Goal: Task Accomplishment & Management: Complete application form

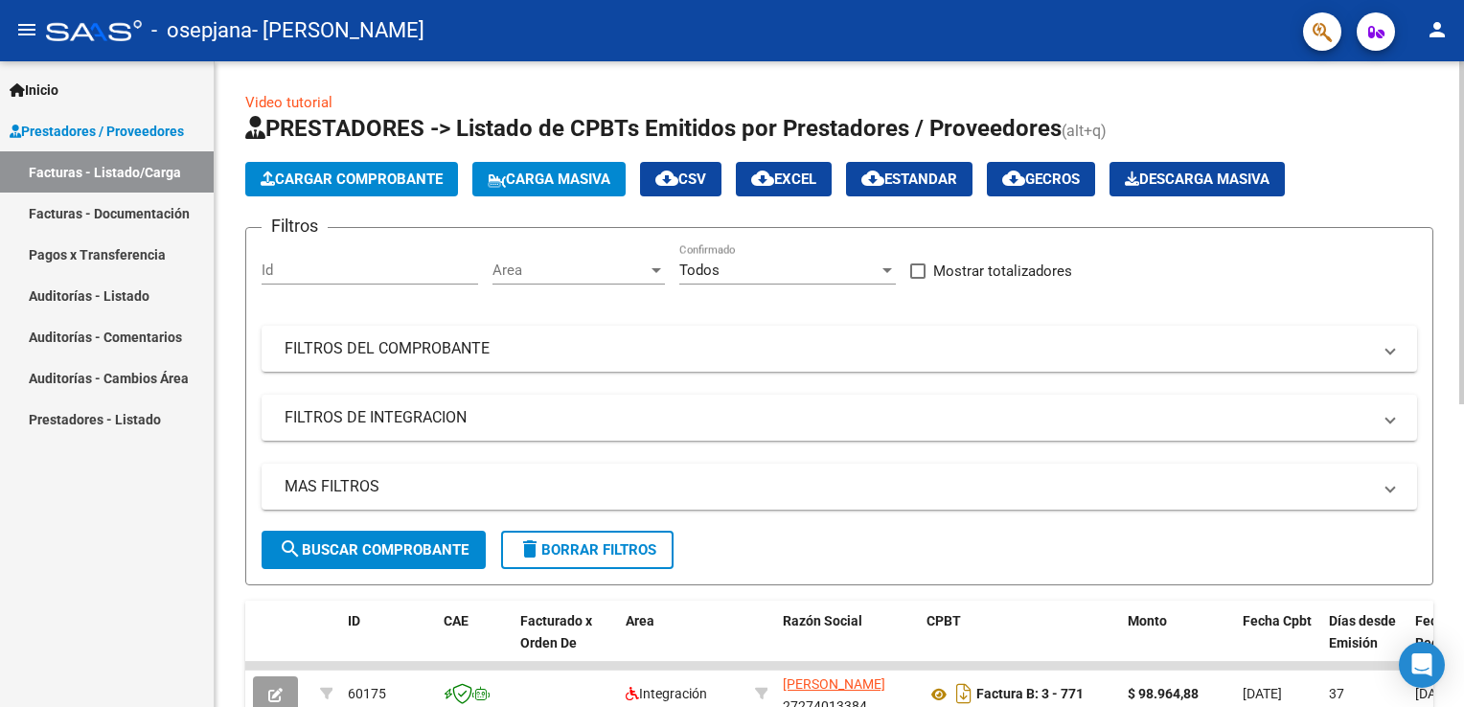
drag, startPoint x: 376, startPoint y: 176, endPoint x: 371, endPoint y: 191, distance: 15.2
click at [371, 191] on button "Cargar Comprobante" at bounding box center [351, 179] width 213 height 35
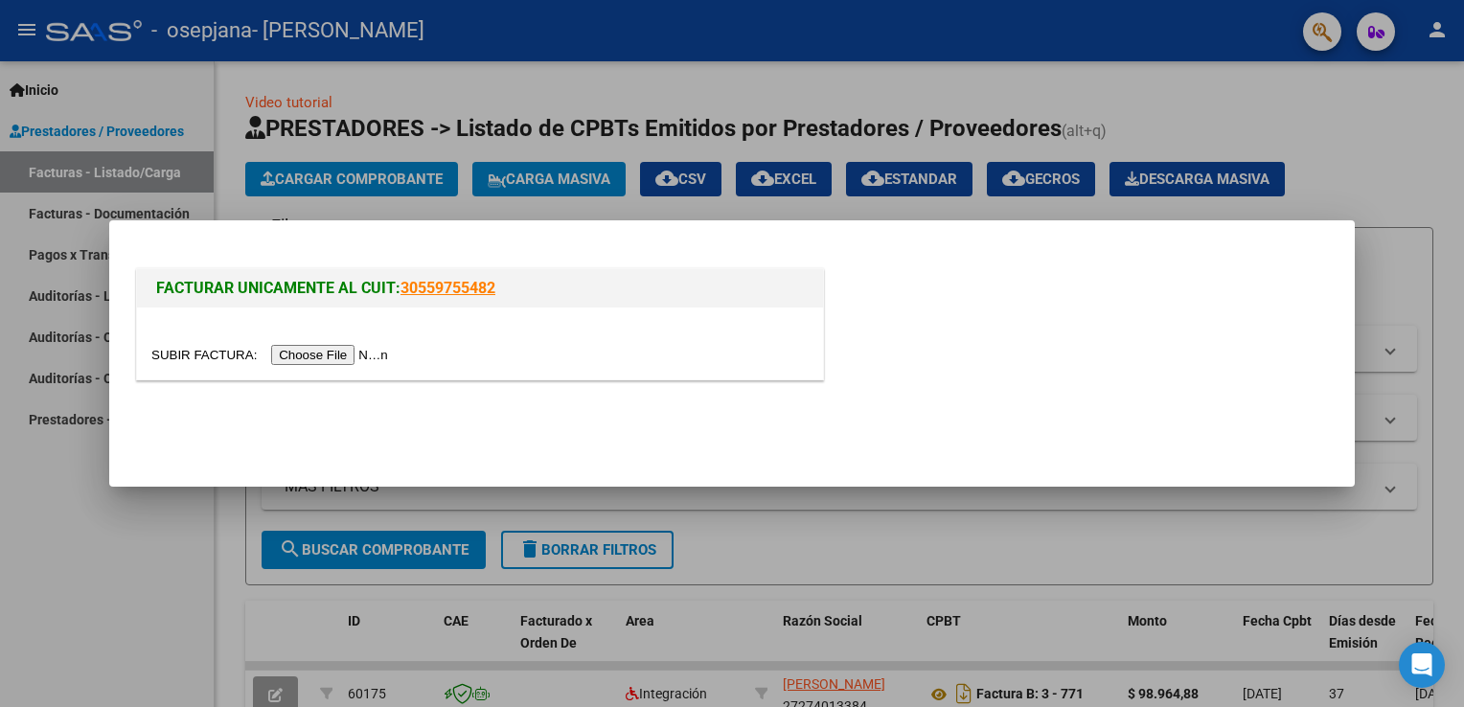
click at [321, 347] on input "file" at bounding box center [272, 355] width 242 height 20
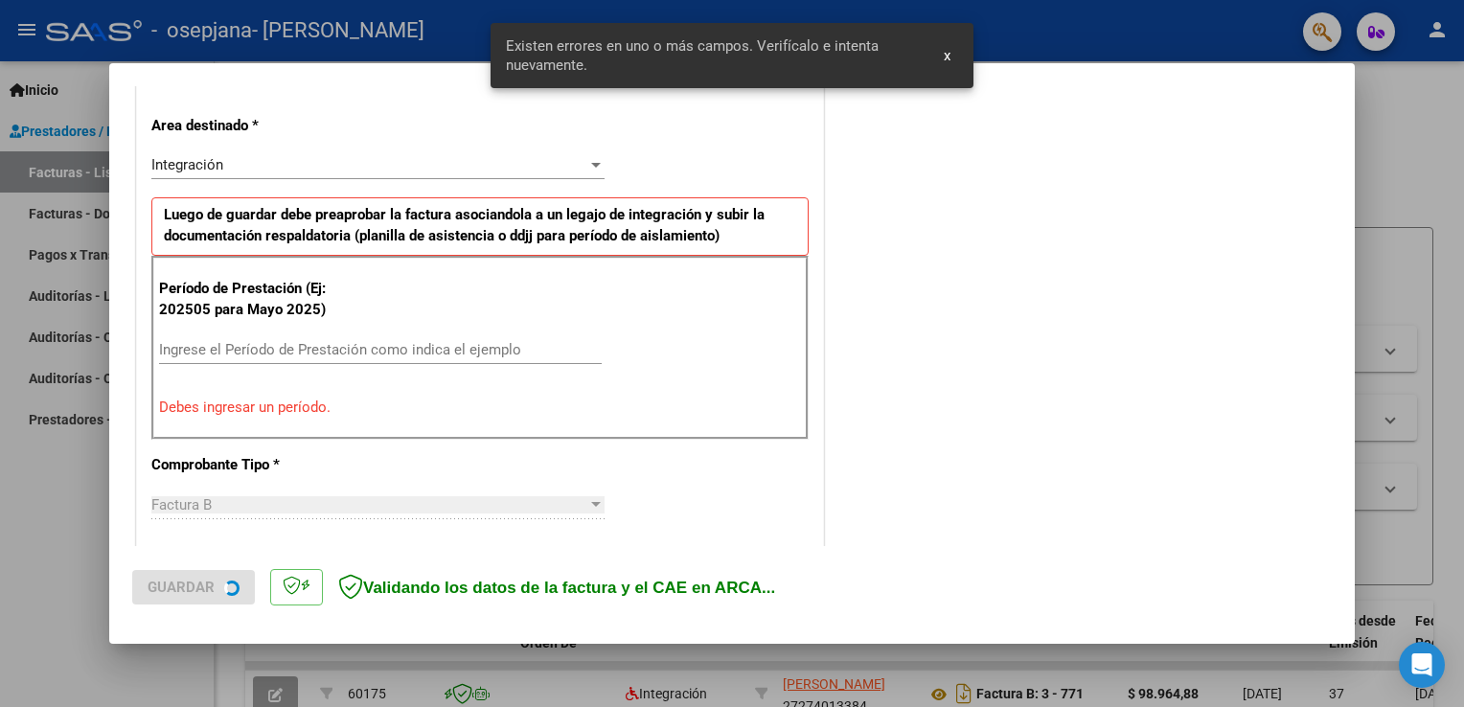
scroll to position [436, 0]
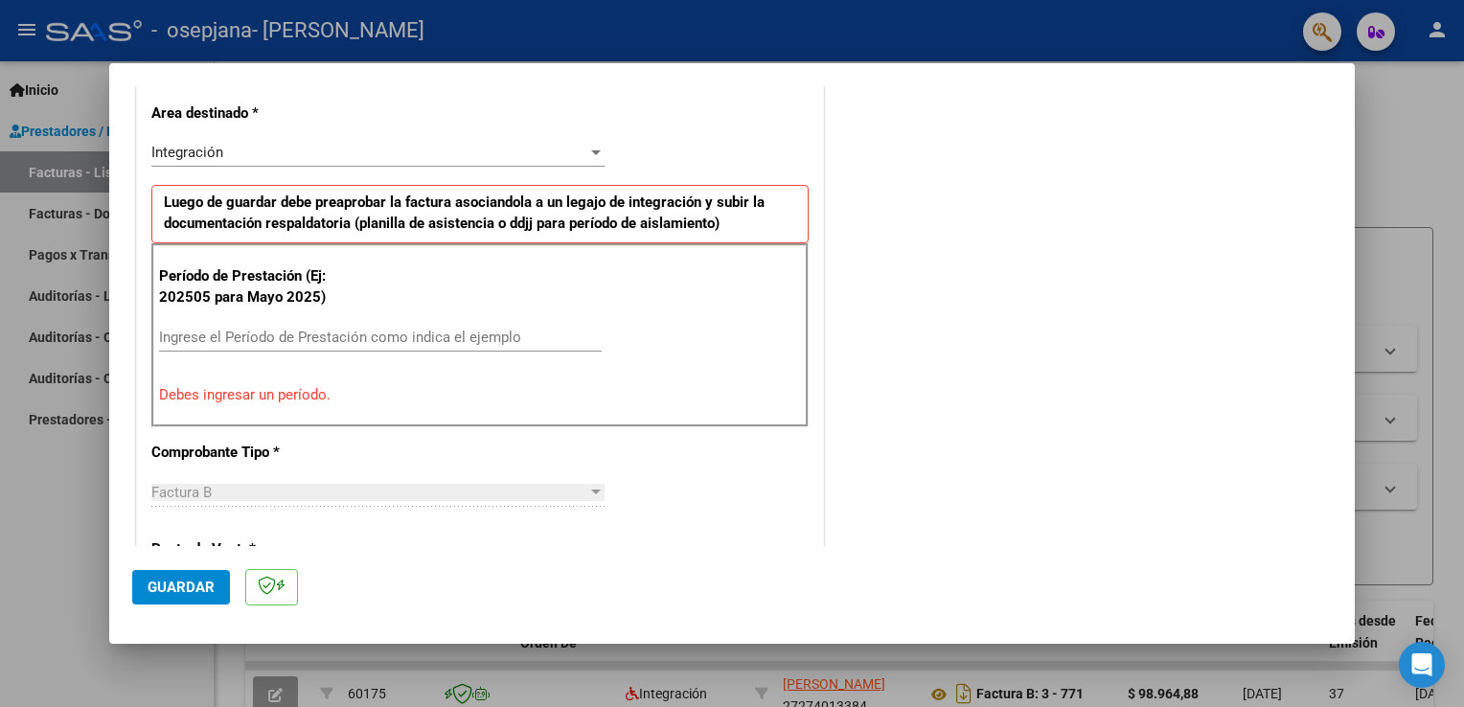
click at [234, 339] on input "Ingrese el Período de Prestación como indica el ejemplo" at bounding box center [380, 337] width 443 height 17
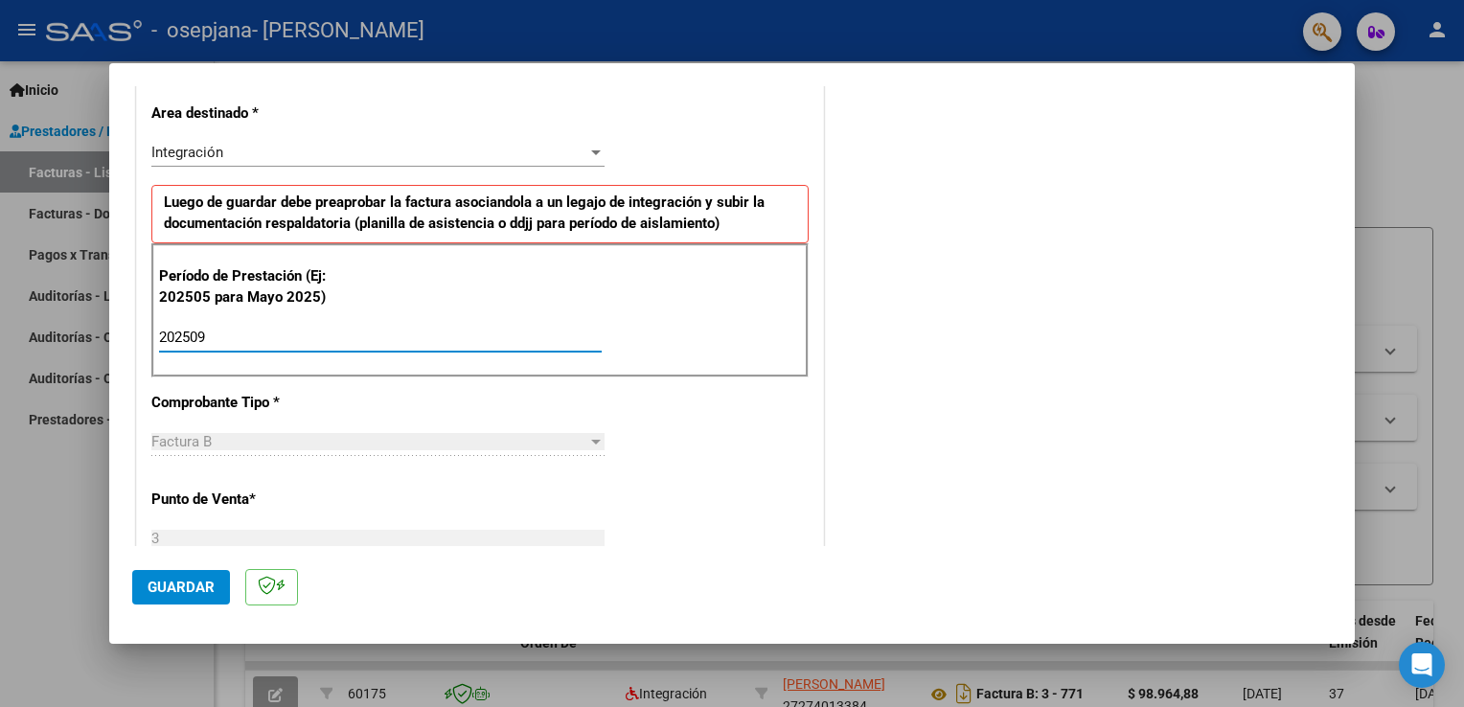
type input "202509"
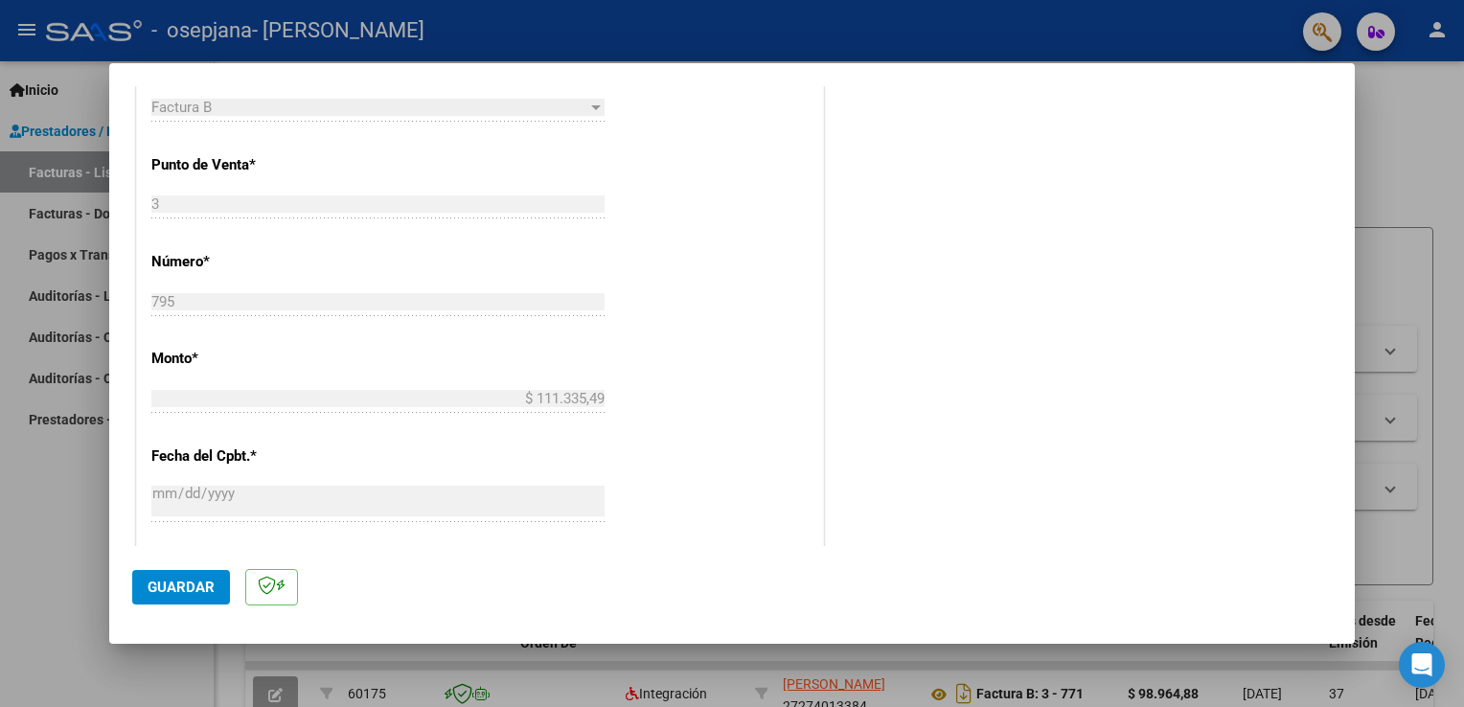
scroll to position [1224, 0]
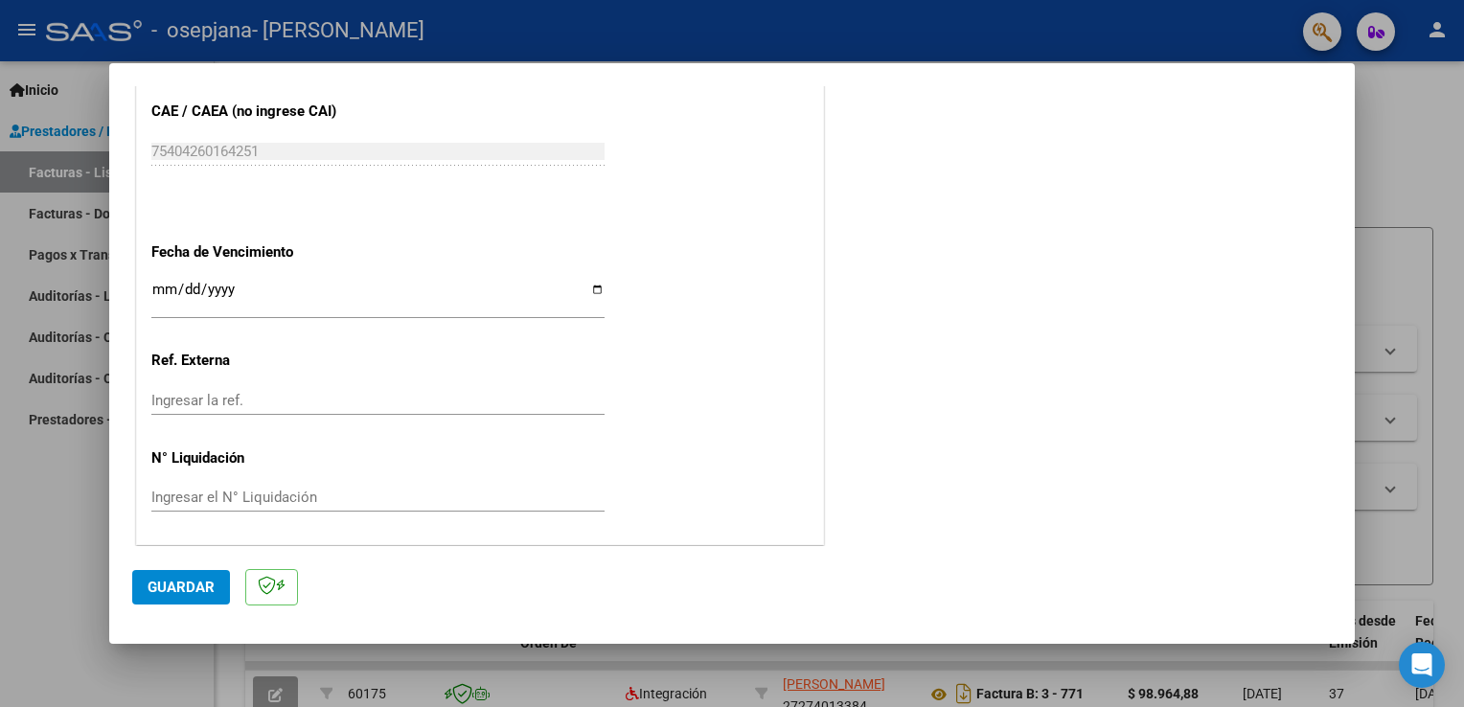
click at [150, 603] on button "Guardar" at bounding box center [181, 587] width 98 height 35
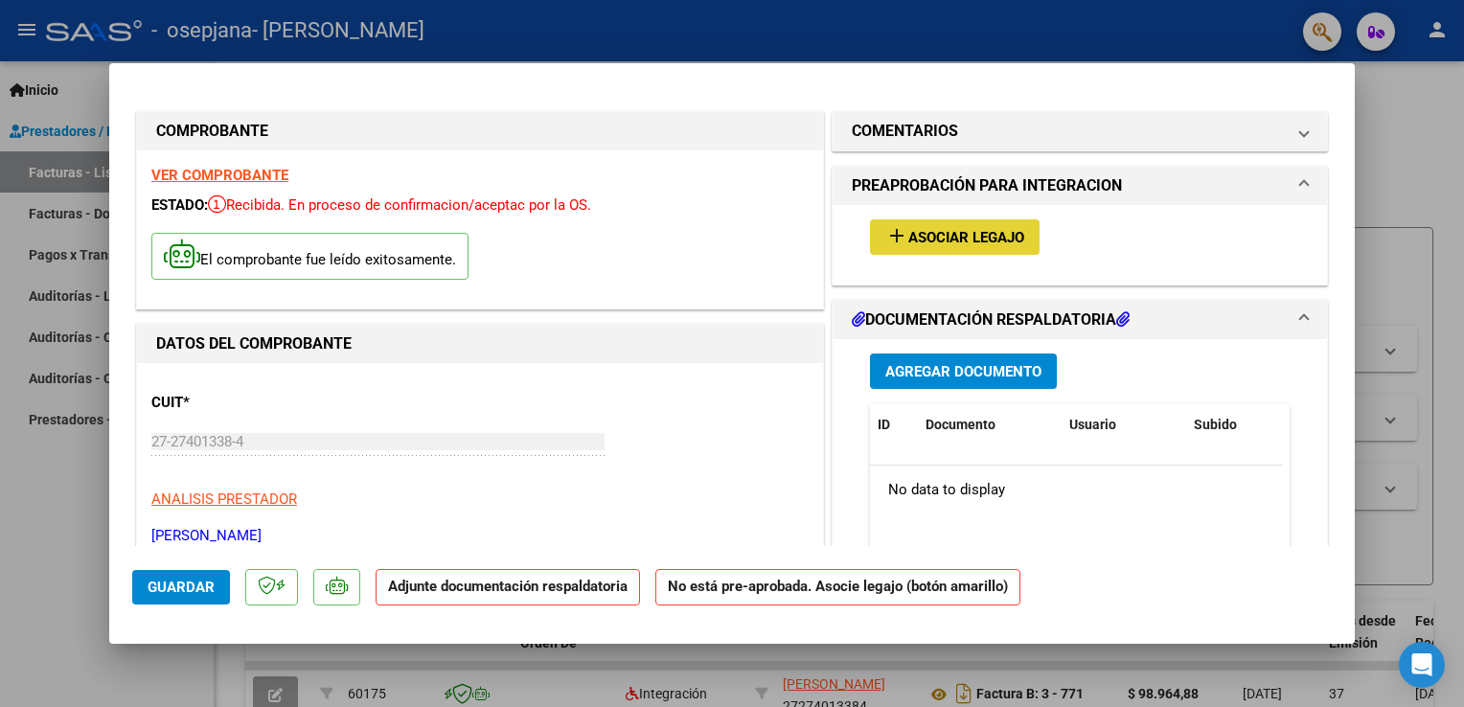
click at [917, 247] on button "add Asociar Legajo" at bounding box center [955, 236] width 170 height 35
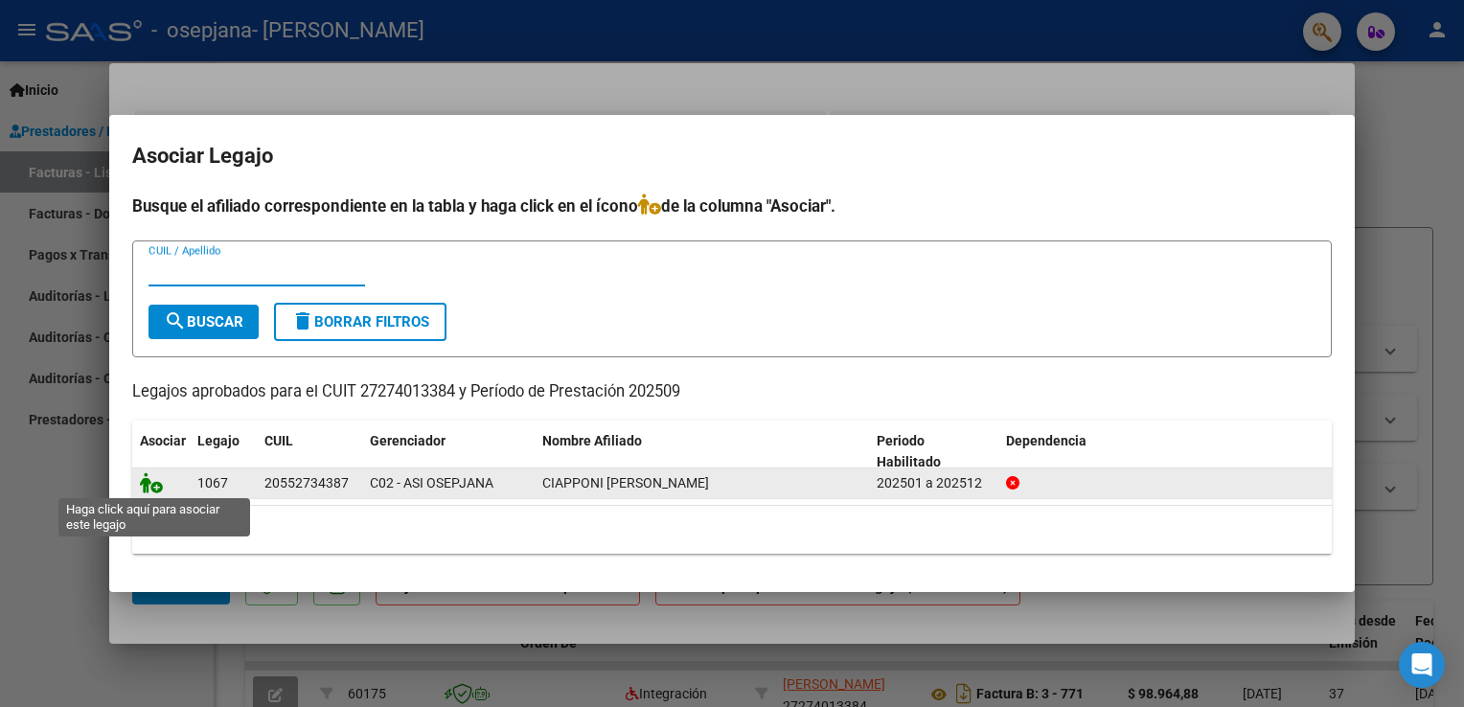
click at [156, 484] on icon at bounding box center [151, 482] width 23 height 21
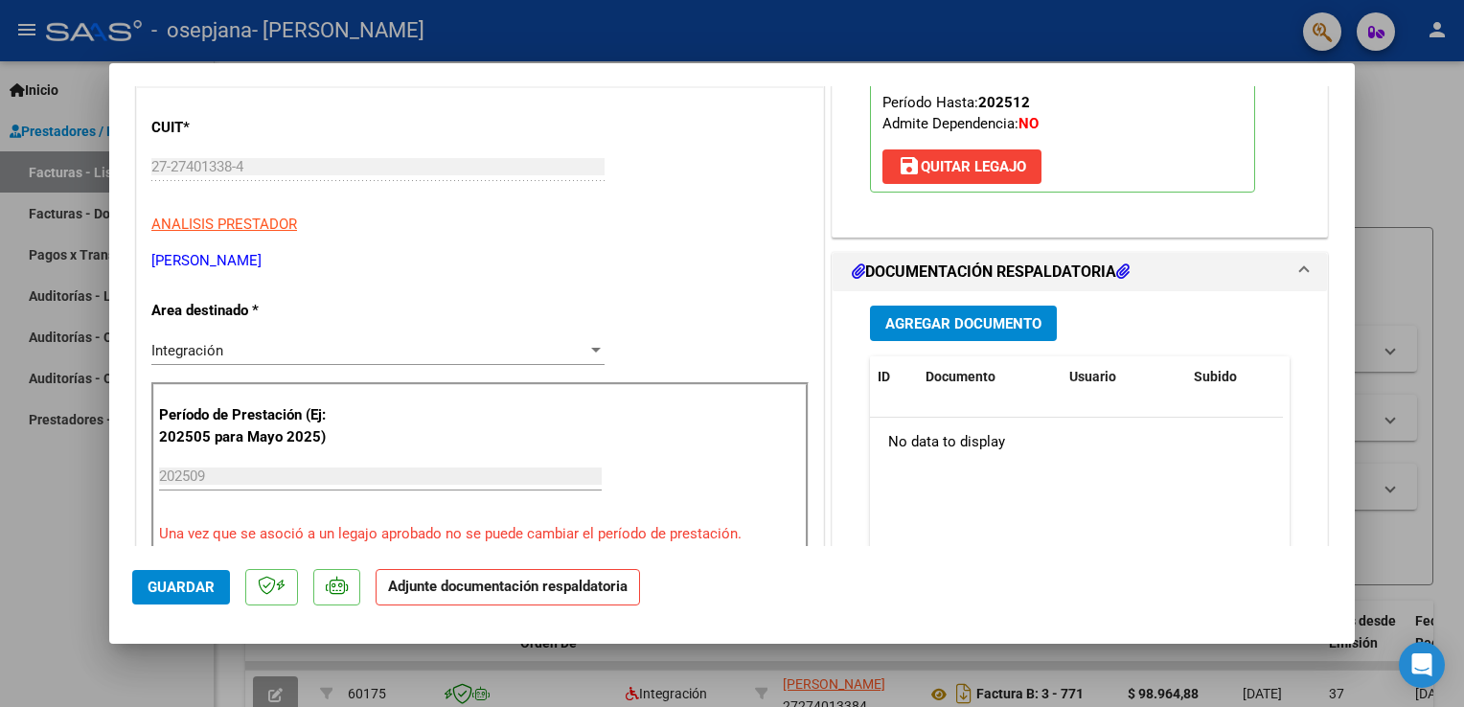
scroll to position [265, 0]
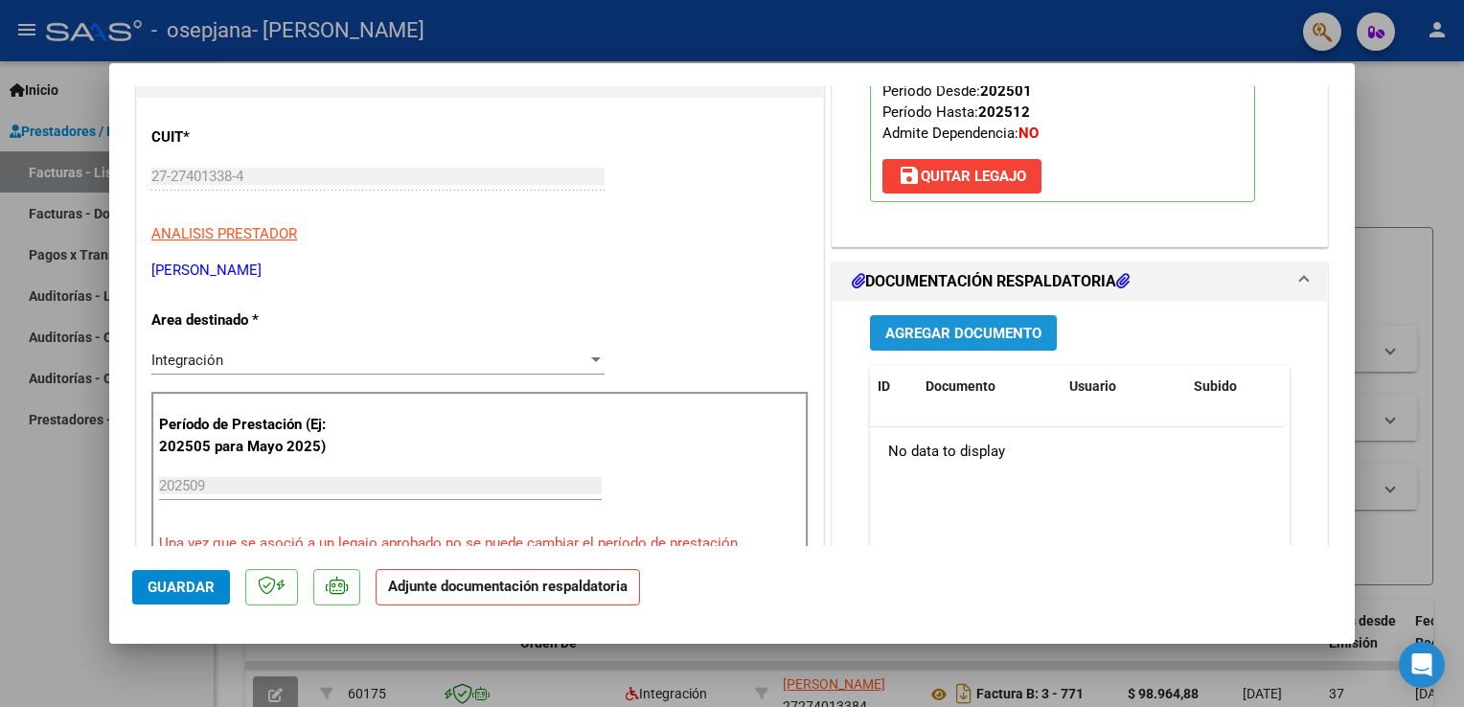
click at [1028, 330] on span "Agregar Documento" at bounding box center [964, 333] width 156 height 17
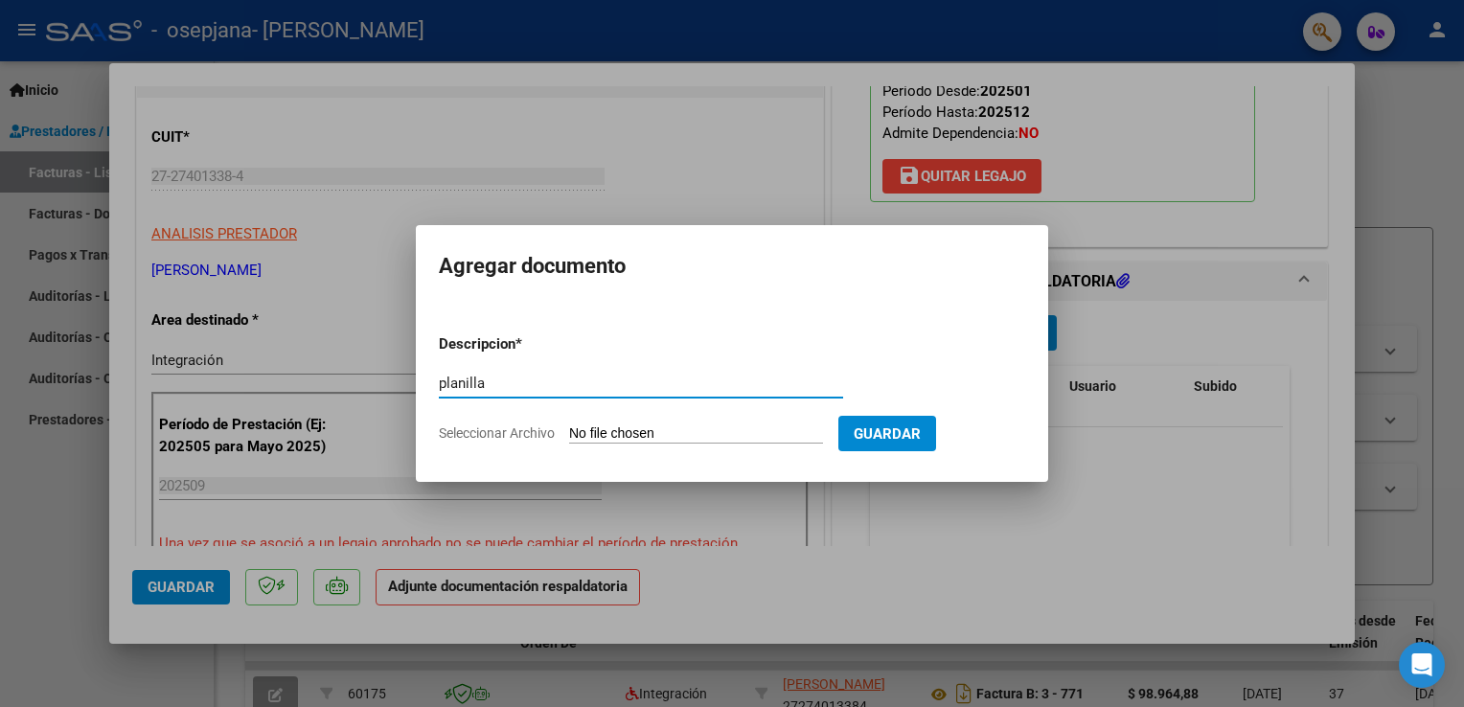
type input "planilla"
click at [679, 438] on input "Seleccionar Archivo" at bounding box center [696, 435] width 254 height 18
type input "C:\fakepath\P. CIAPPONI PSP [DATE].pdf"
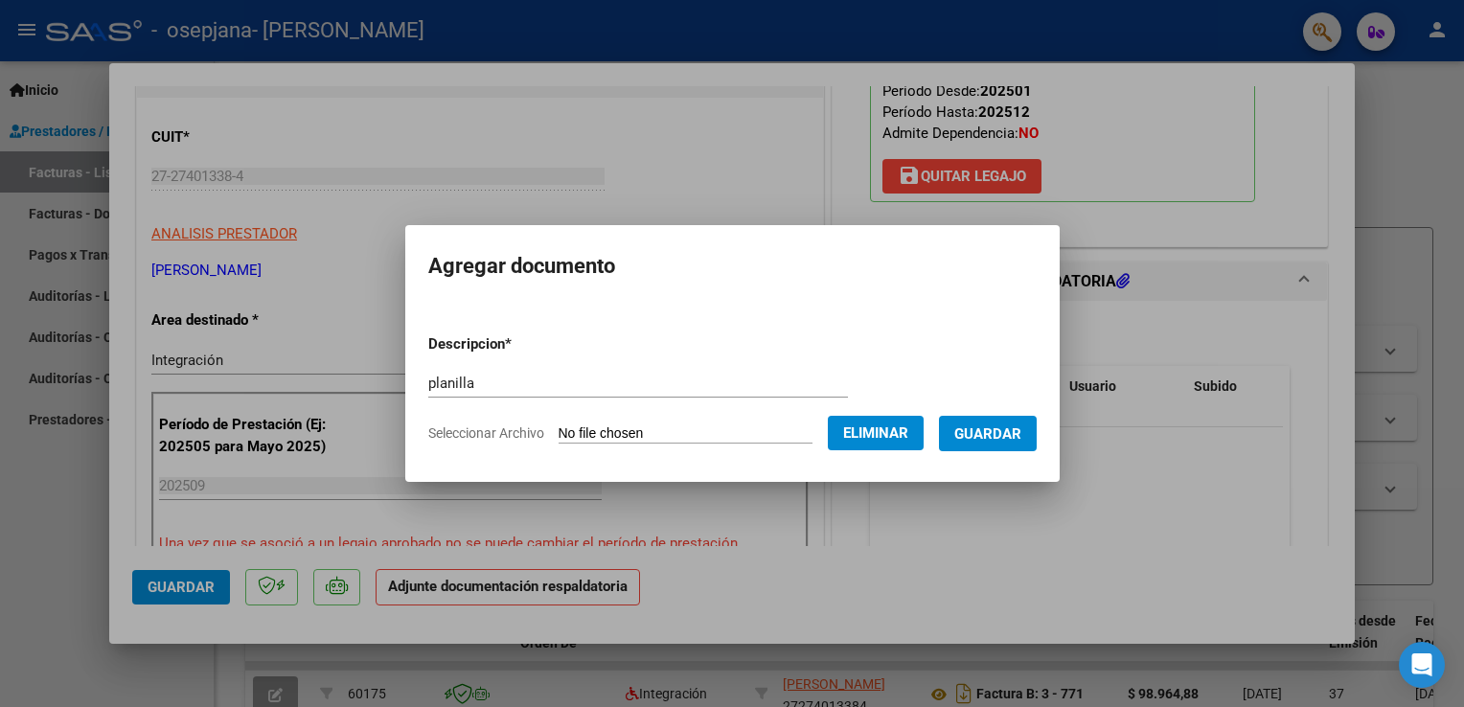
click at [707, 401] on div "planilla Escriba aquí una descripcion" at bounding box center [638, 392] width 420 height 47
click at [961, 444] on button "Guardar" at bounding box center [988, 433] width 98 height 35
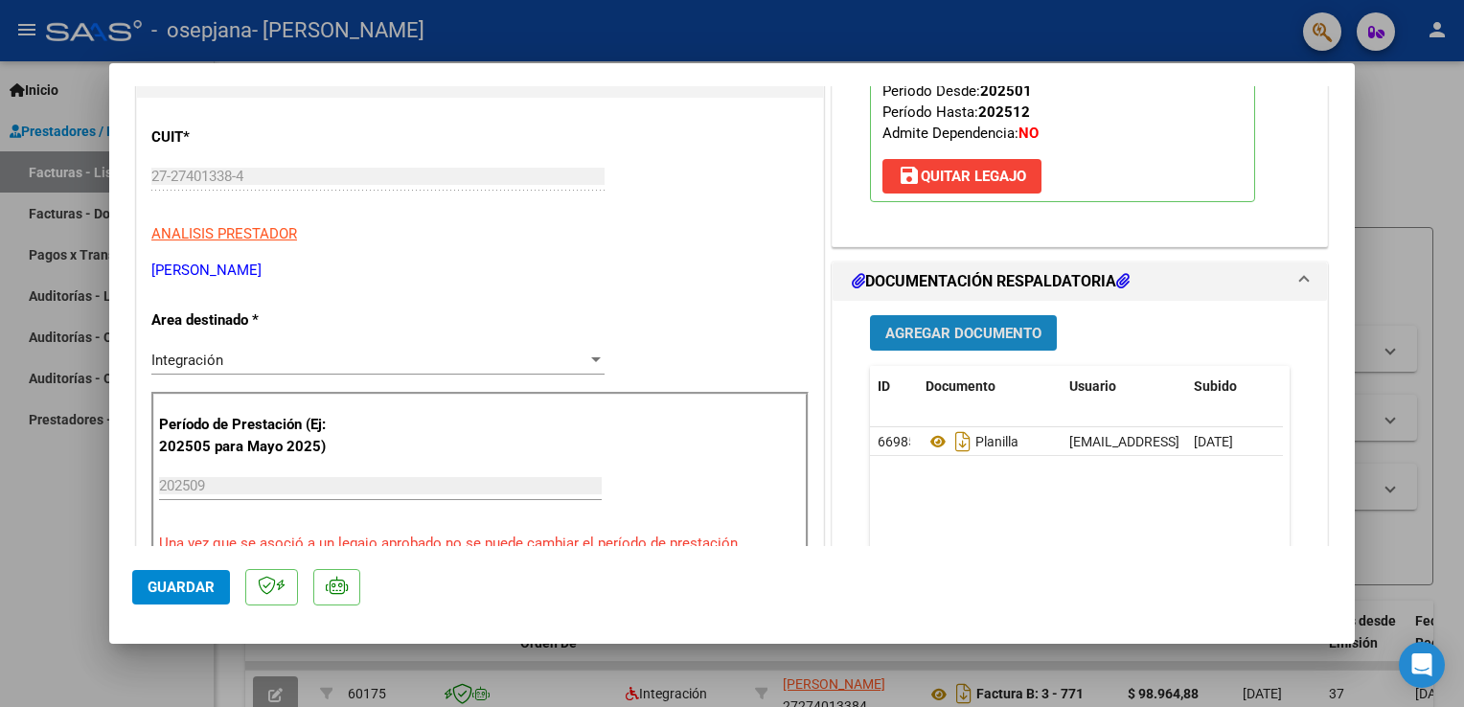
click at [930, 337] on span "Agregar Documento" at bounding box center [964, 333] width 156 height 17
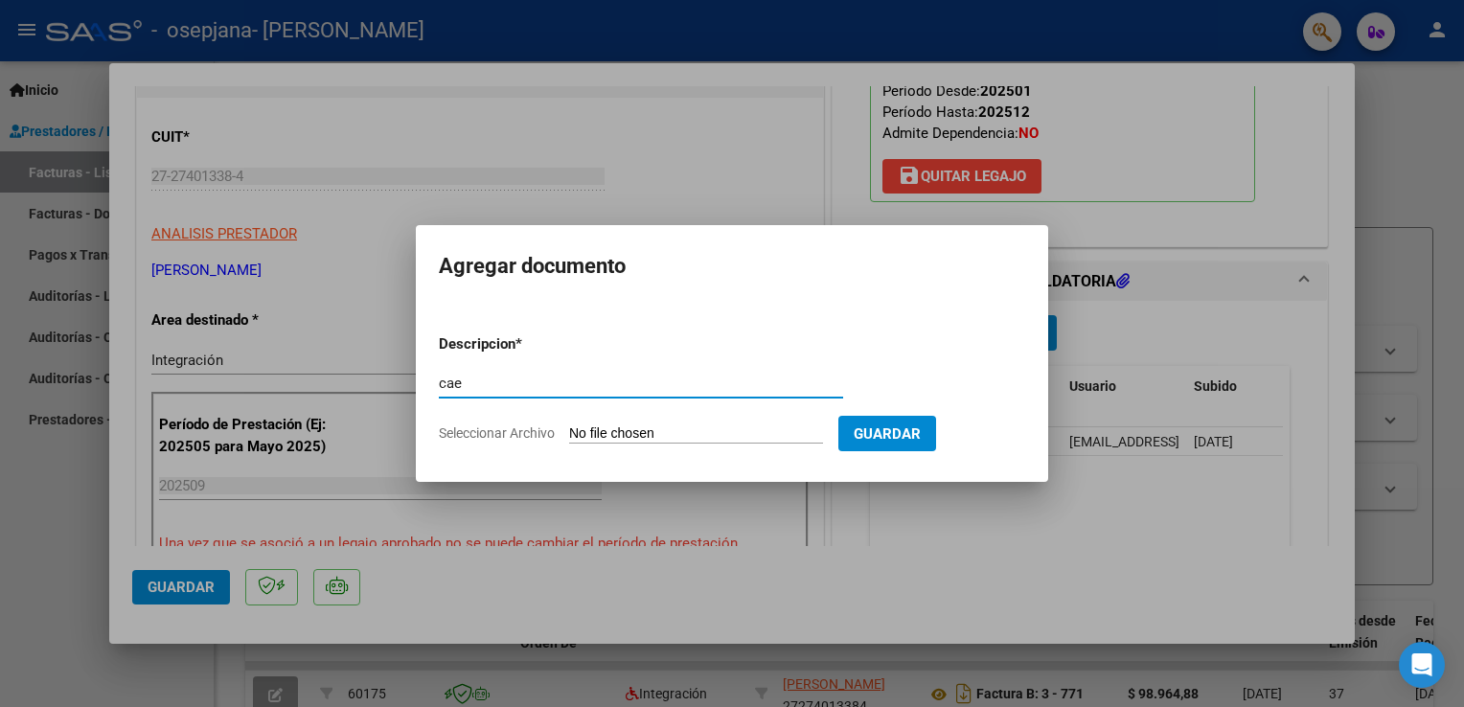
type input "cae"
click at [674, 442] on input "Seleccionar Archivo" at bounding box center [696, 435] width 254 height 18
type input "C:\fakepath\Constatación de Comprobantes AFIP (33).pdf"
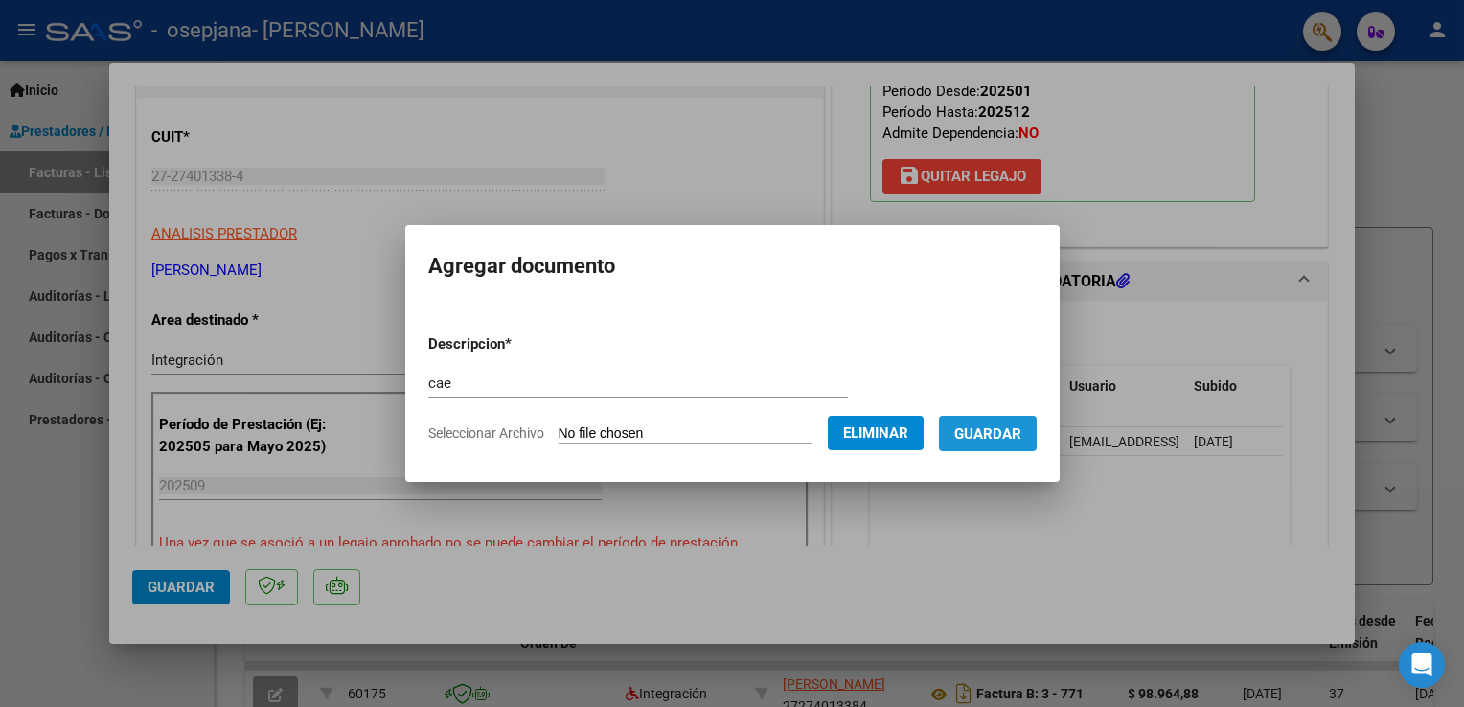
click at [987, 417] on button "Guardar" at bounding box center [988, 433] width 98 height 35
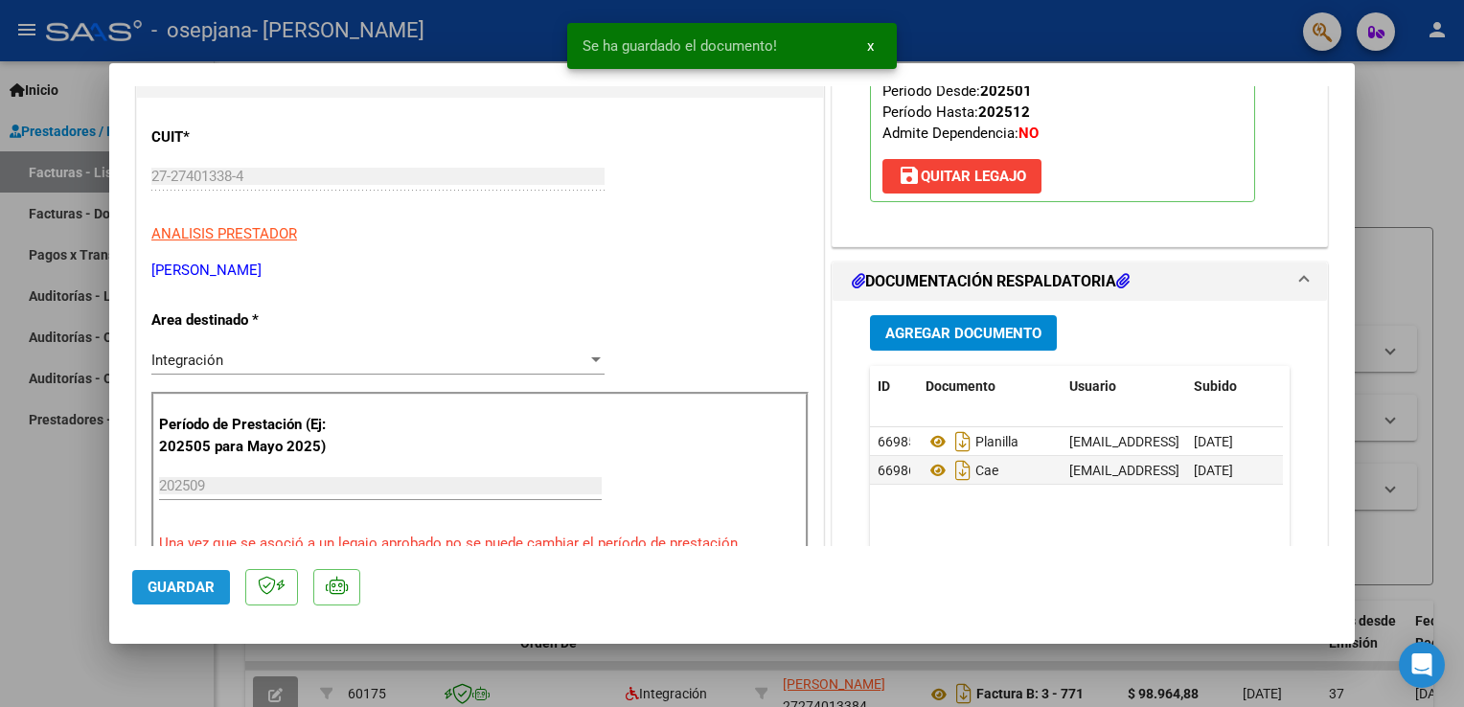
click at [197, 587] on span "Guardar" at bounding box center [181, 587] width 67 height 17
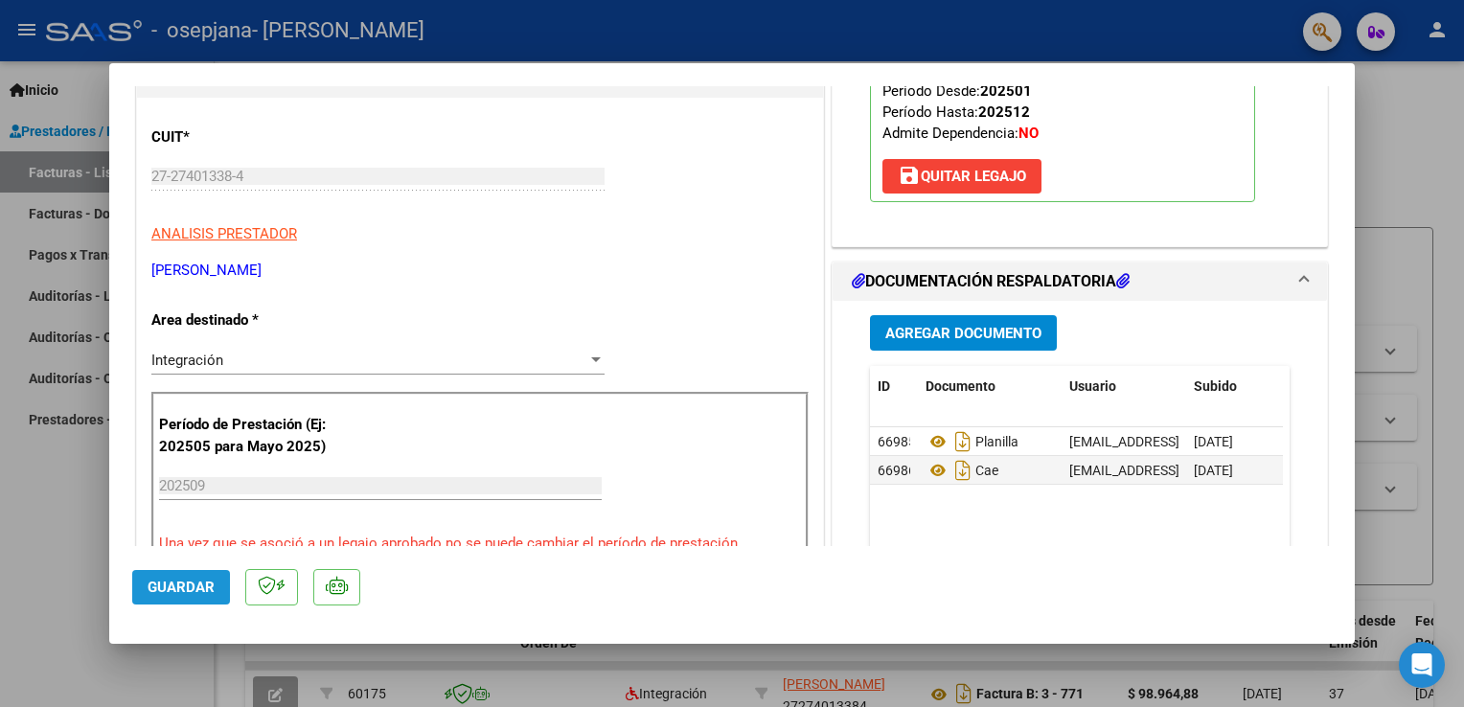
click at [197, 587] on span "Guardar" at bounding box center [181, 587] width 67 height 17
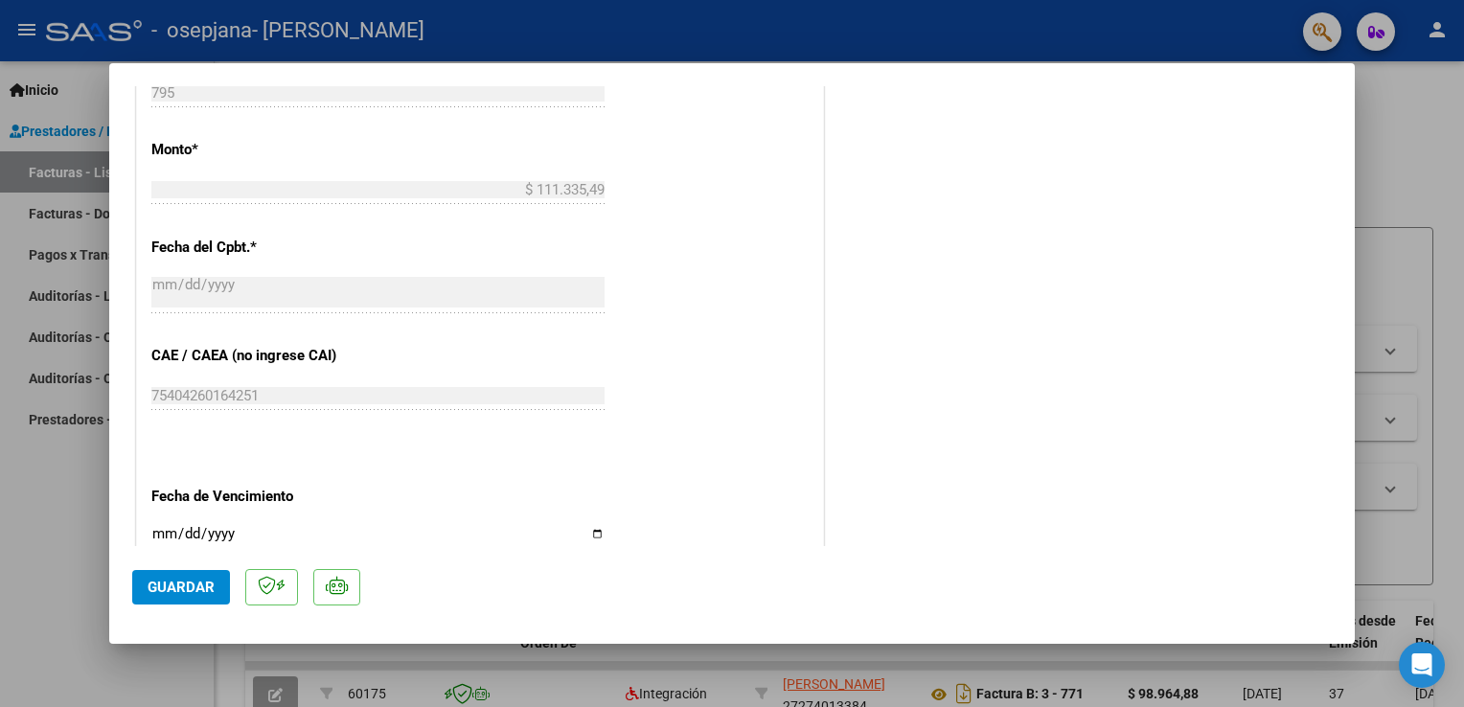
scroll to position [1254, 0]
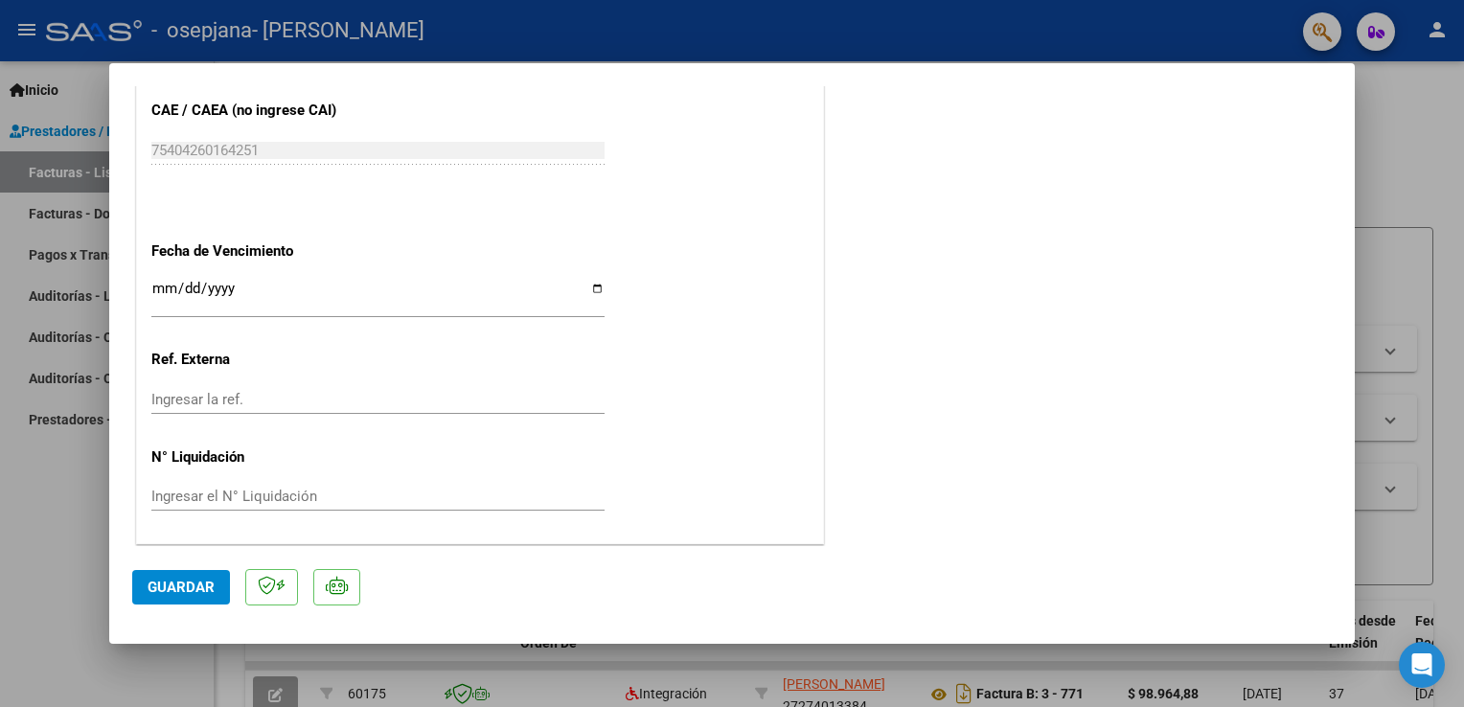
click at [1393, 110] on div at bounding box center [732, 353] width 1464 height 707
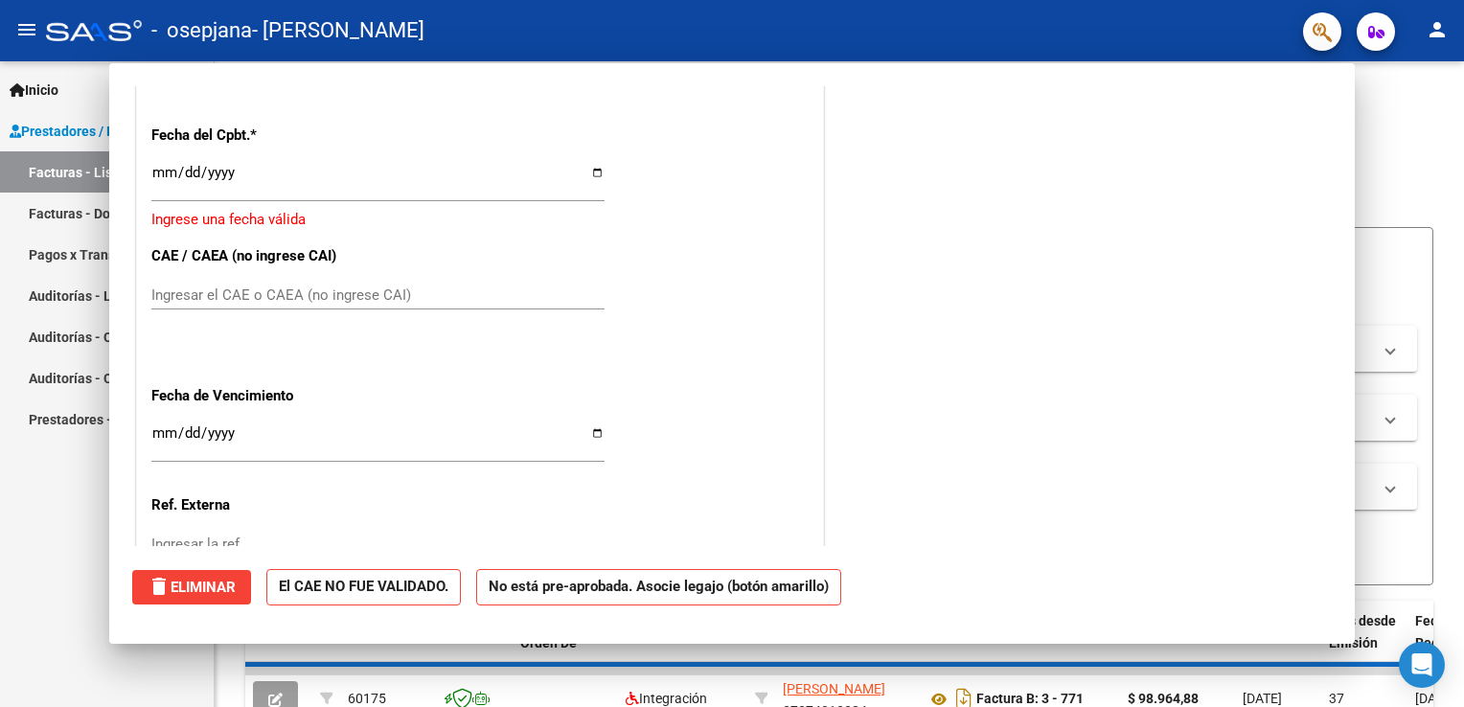
scroll to position [0, 0]
